Goal: Task Accomplishment & Management: Manage account settings

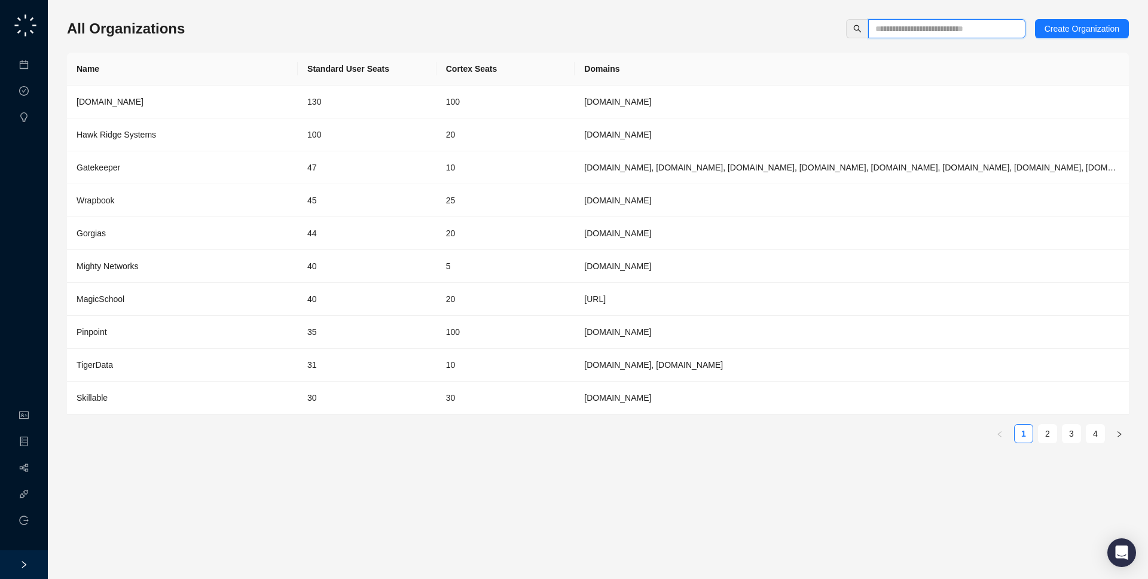
click at [917, 32] on input "text" at bounding box center [941, 28] width 133 height 13
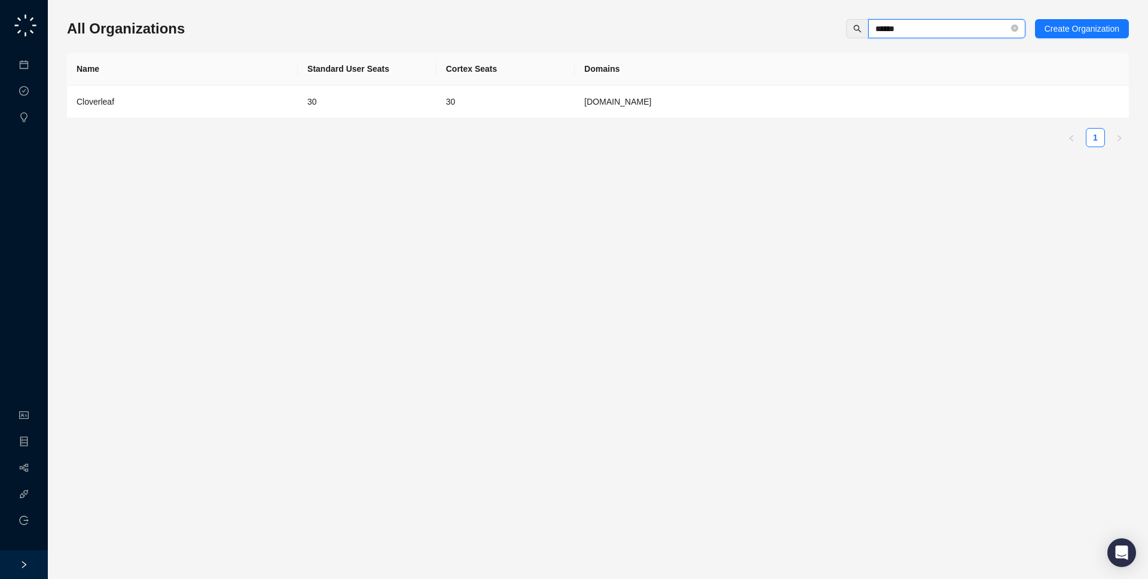
type input "******"
click at [676, 86] on td "cloverleaf.me" at bounding box center [852, 102] width 554 height 33
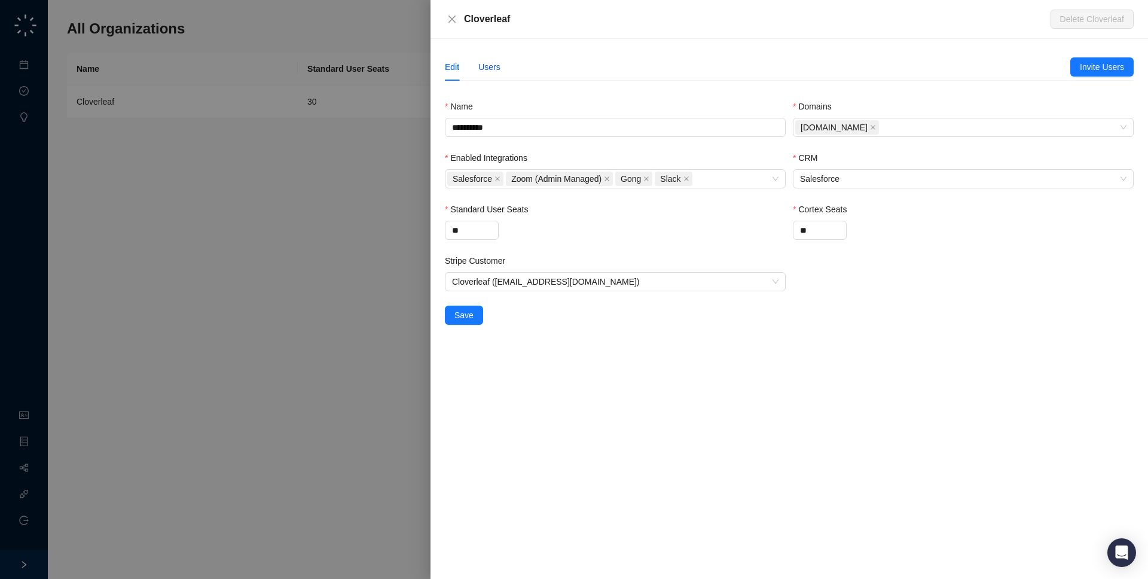
click at [486, 67] on div "Users" at bounding box center [489, 66] width 22 height 13
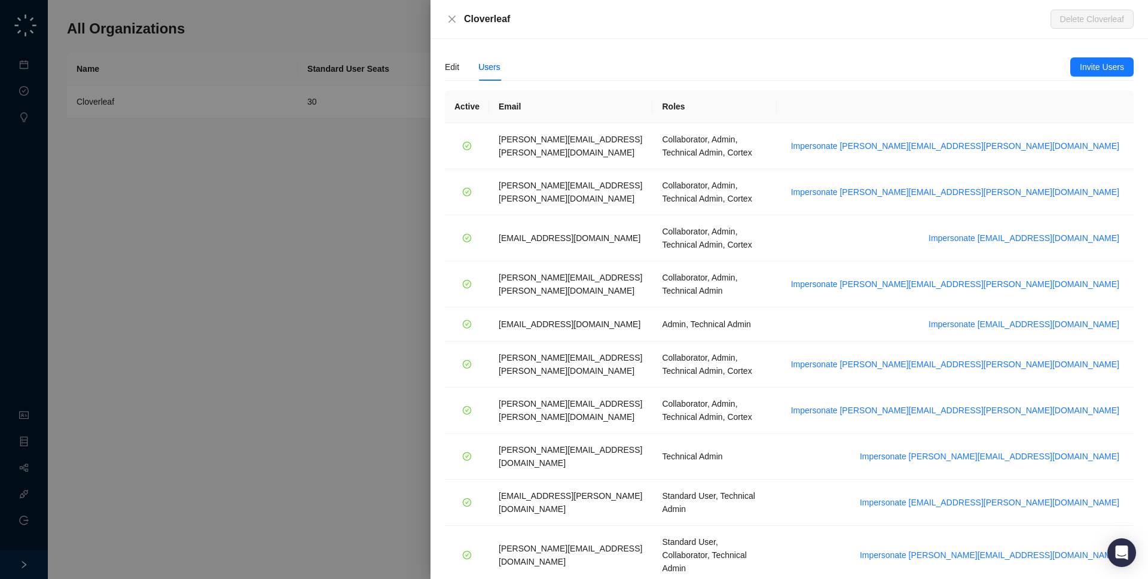
click at [289, 183] on div at bounding box center [574, 289] width 1148 height 579
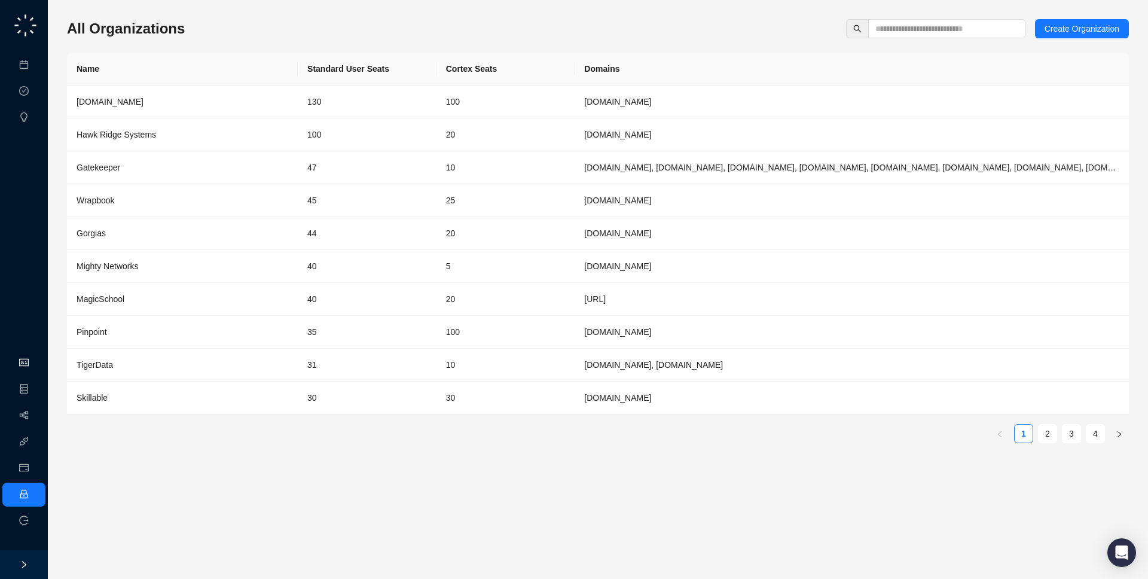
click at [35, 364] on link "Organization" at bounding box center [58, 363] width 47 height 10
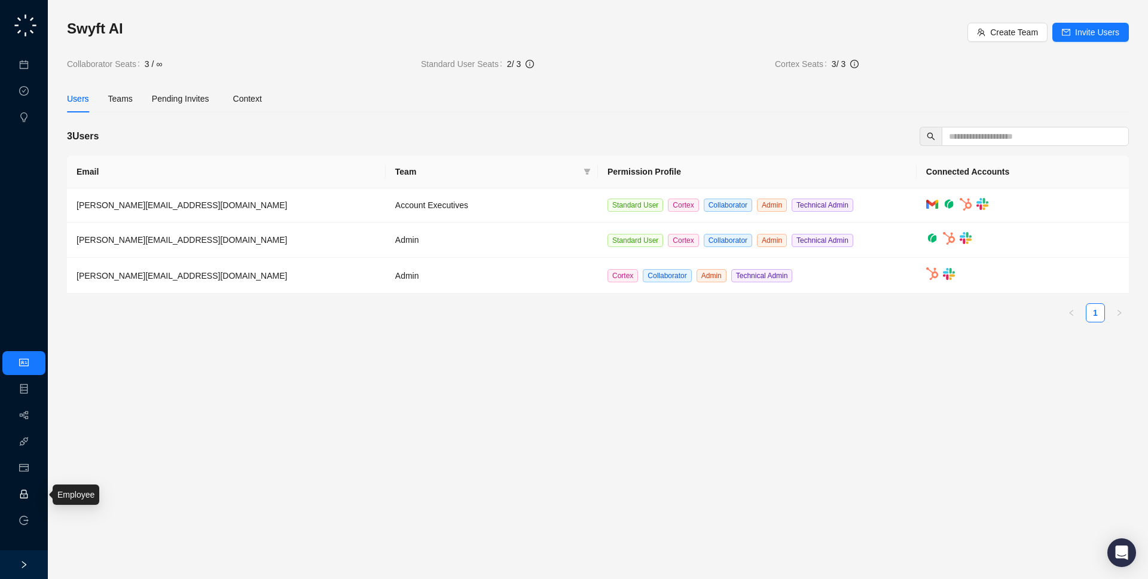
click at [35, 499] on link "Employee" at bounding box center [53, 495] width 37 height 10
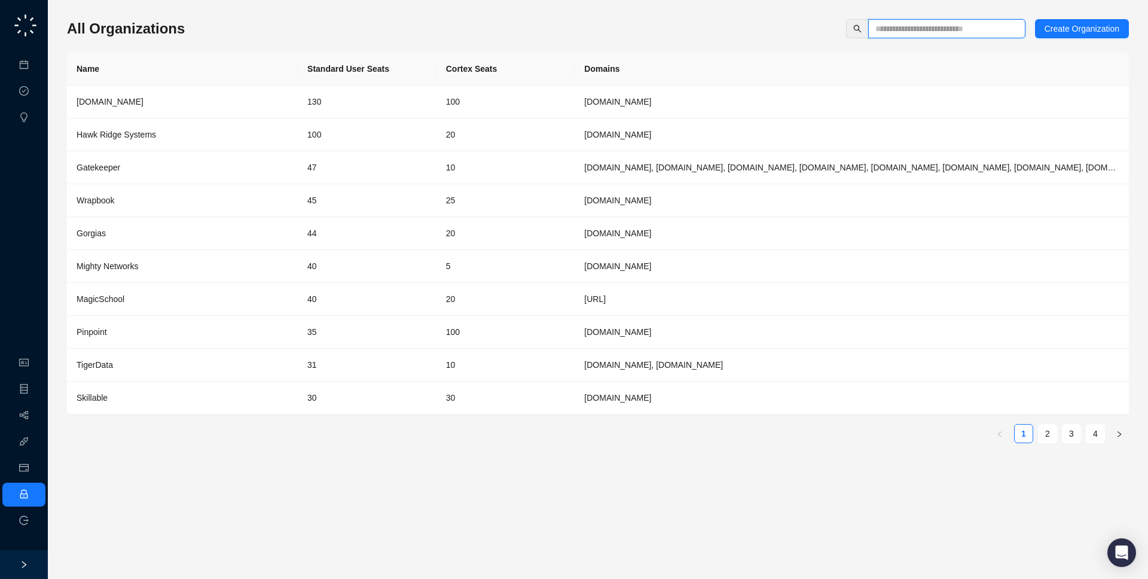
click at [962, 28] on input "text" at bounding box center [941, 28] width 133 height 13
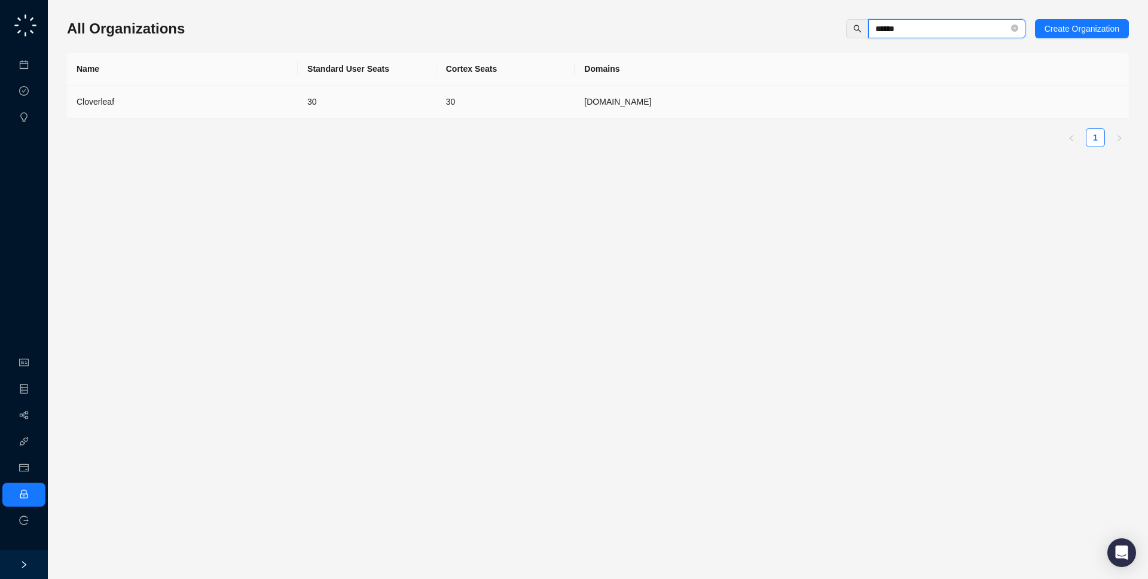
type input "******"
click at [703, 99] on td "cloverleaf.me" at bounding box center [852, 102] width 554 height 33
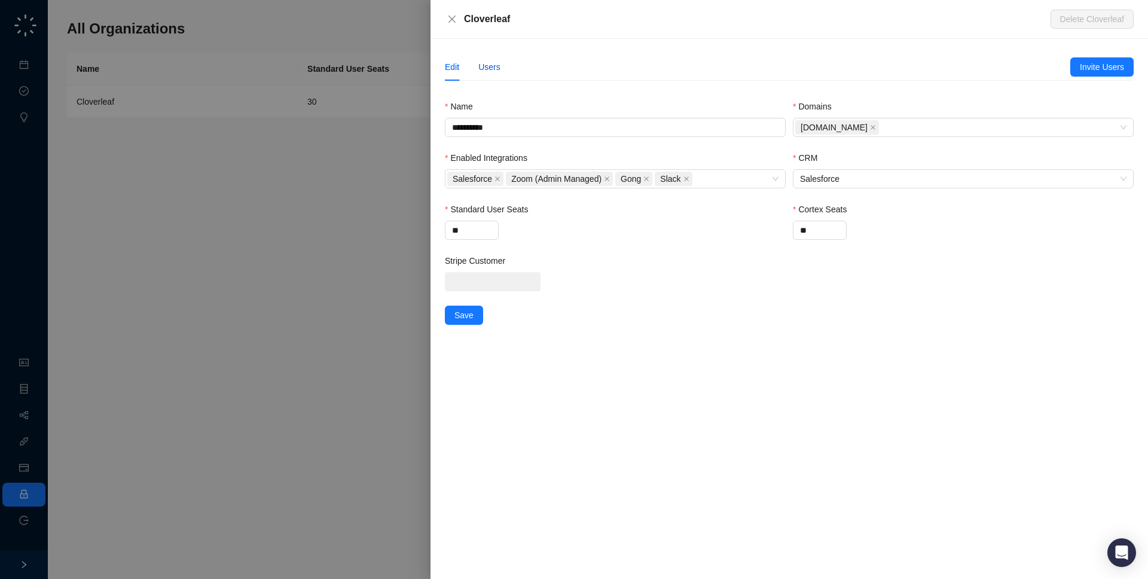
click at [481, 60] on div "Users" at bounding box center [489, 66] width 22 height 13
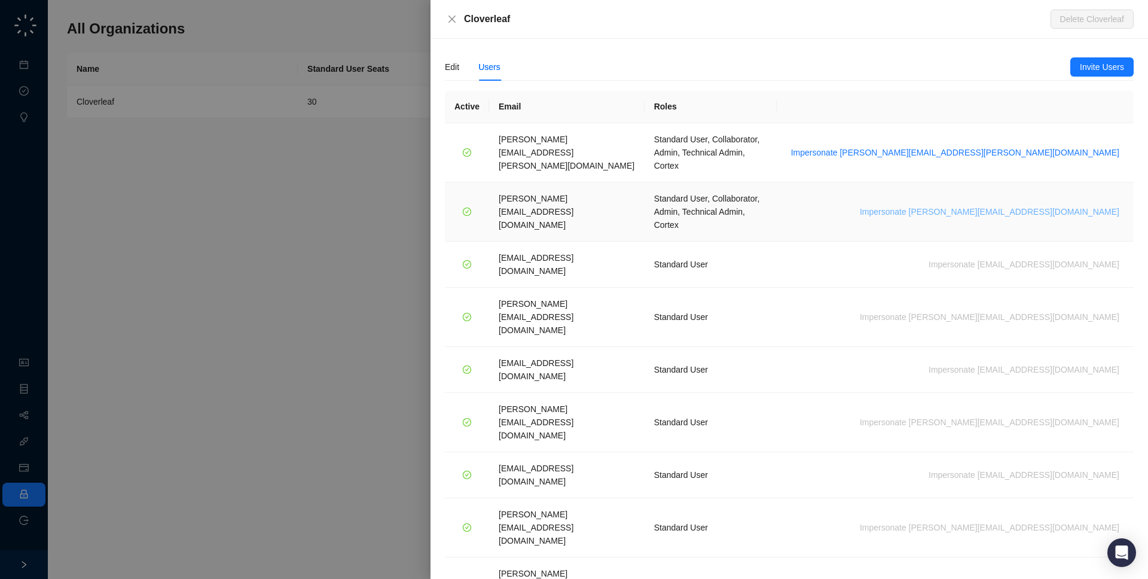
click at [1036, 205] on span "Impersonate katie@cloverleaf.me" at bounding box center [990, 211] width 260 height 13
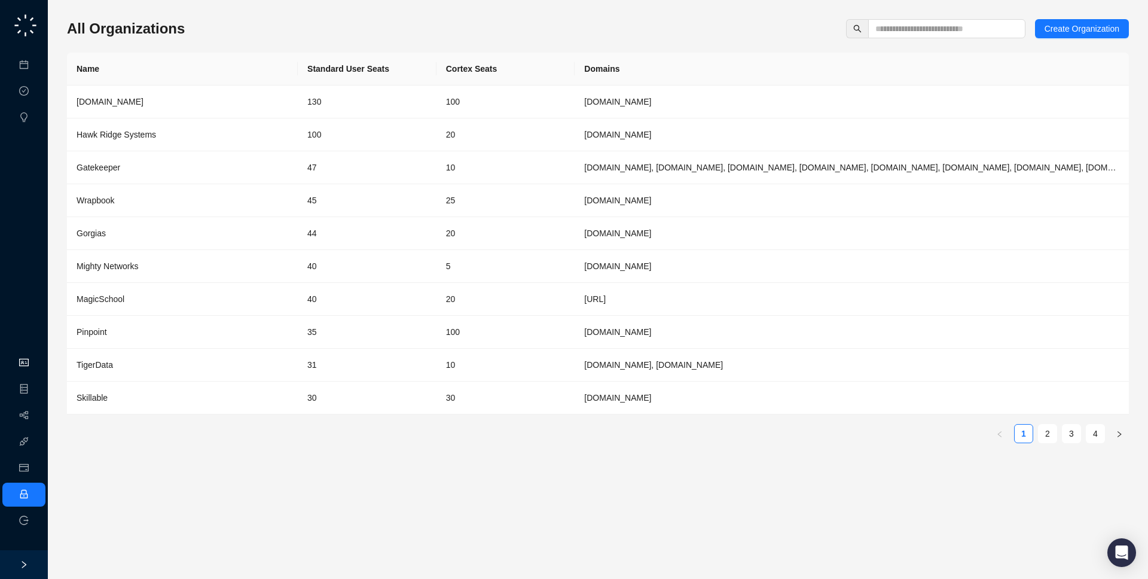
click at [35, 358] on link "Organization" at bounding box center [58, 363] width 47 height 10
